Goal: Task Accomplishment & Management: Complete application form

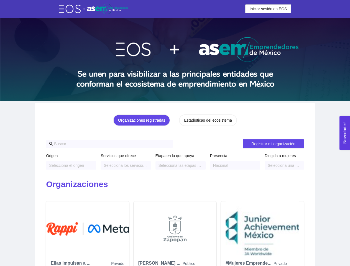
click at [268, 9] on span "Iniciar sesión en EOS" at bounding box center [267, 9] width 37 height 6
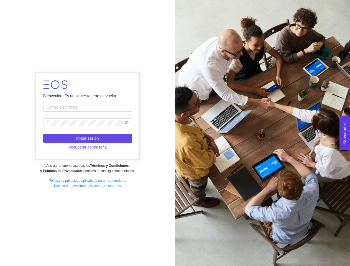
click at [254, 2] on div at bounding box center [262, 133] width 175 height 266
click at [143, 120] on div "Bienvenido. Es un placer tenerte de vuelta. Iniciar sesión Recuperar contraseña…" at bounding box center [87, 132] width 175 height 127
click at [207, 120] on div at bounding box center [262, 133] width 175 height 266
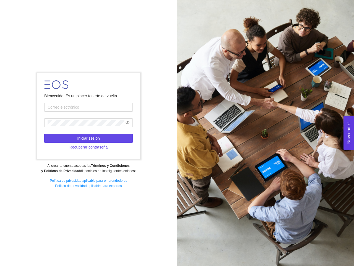
click at [273, 144] on div at bounding box center [265, 133] width 177 height 266
click at [71, 165] on div "Al crear tu cuenta aceptas los Términos y Condiciones y Políticas de Privacidad…" at bounding box center [89, 168] width 170 height 11
click at [125, 165] on strong "Términos y Condiciones y Políticas de Privacidad" at bounding box center [85, 168] width 88 height 9
click at [180, 165] on div at bounding box center [265, 133] width 177 height 266
